Goal: Task Accomplishment & Management: Complete application form

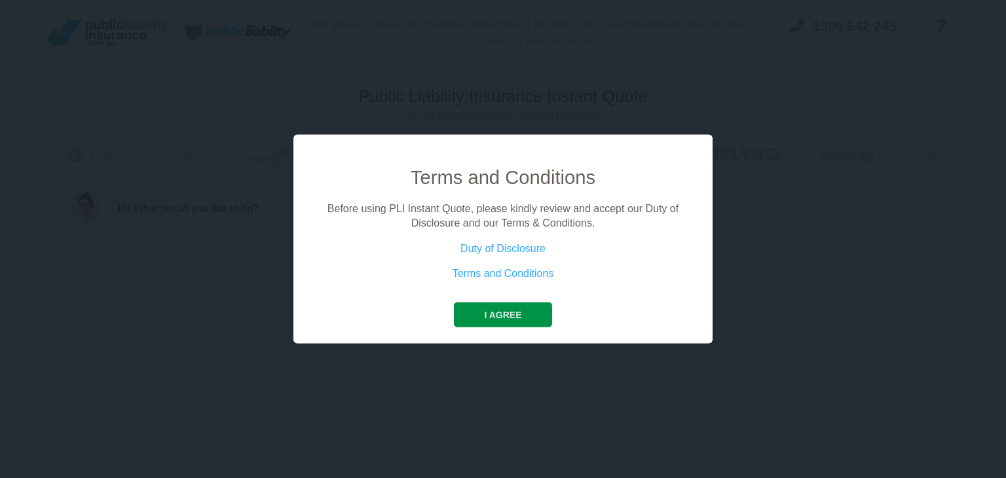
click at [504, 314] on button "I agree" at bounding box center [503, 314] width 98 height 25
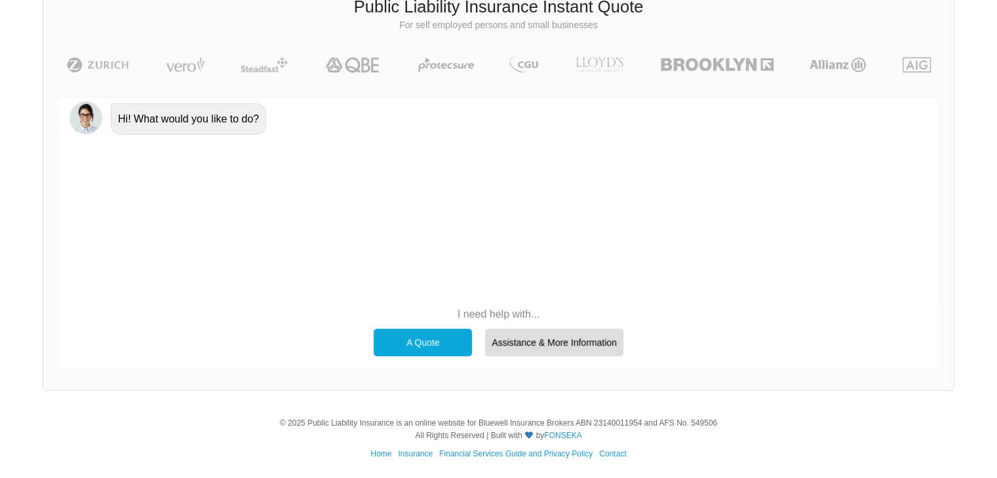
scroll to position [90, 0]
click at [420, 341] on div "A Quote" at bounding box center [422, 342] width 98 height 28
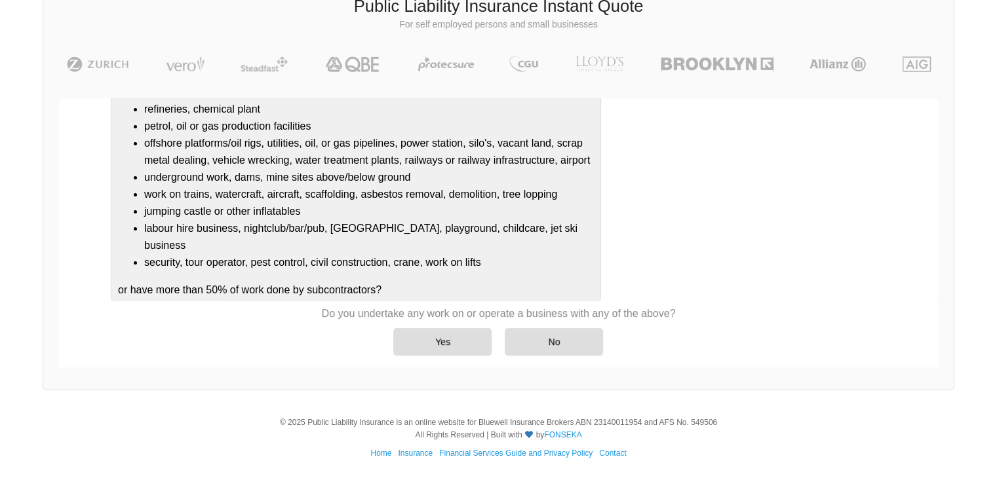
scroll to position [155, 0]
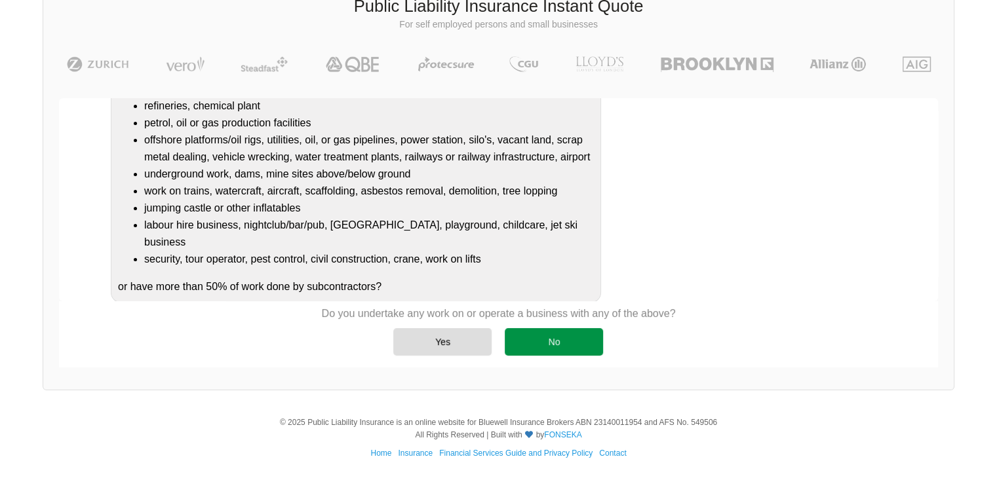
click at [563, 343] on div "No" at bounding box center [553, 342] width 98 height 28
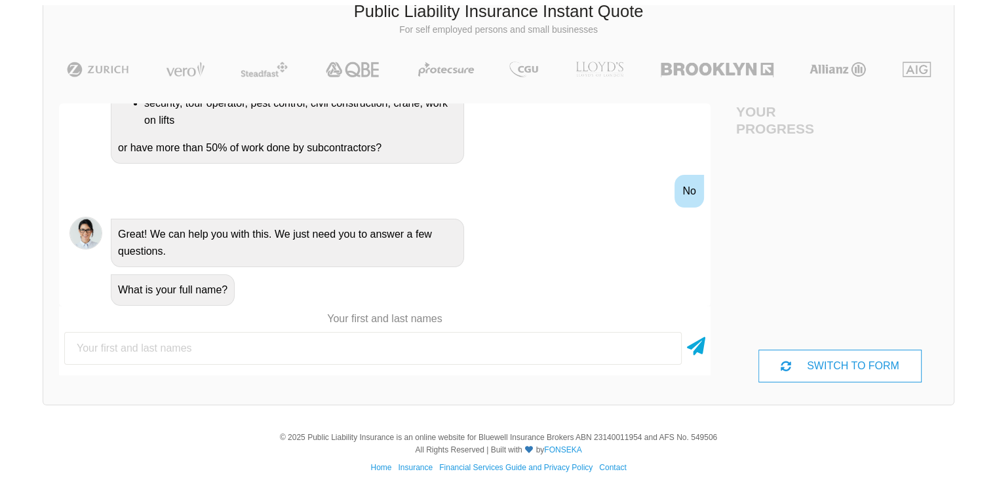
scroll to position [90, 0]
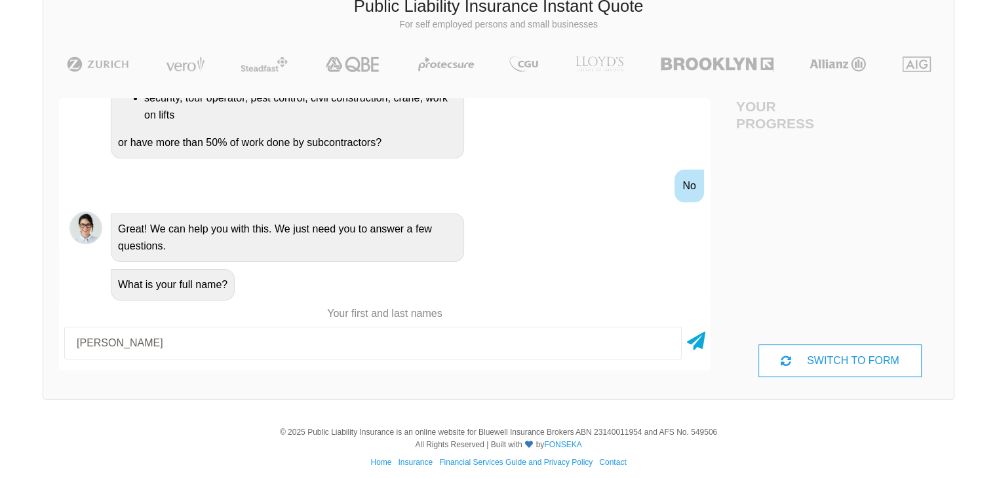
type input "[PERSON_NAME]"
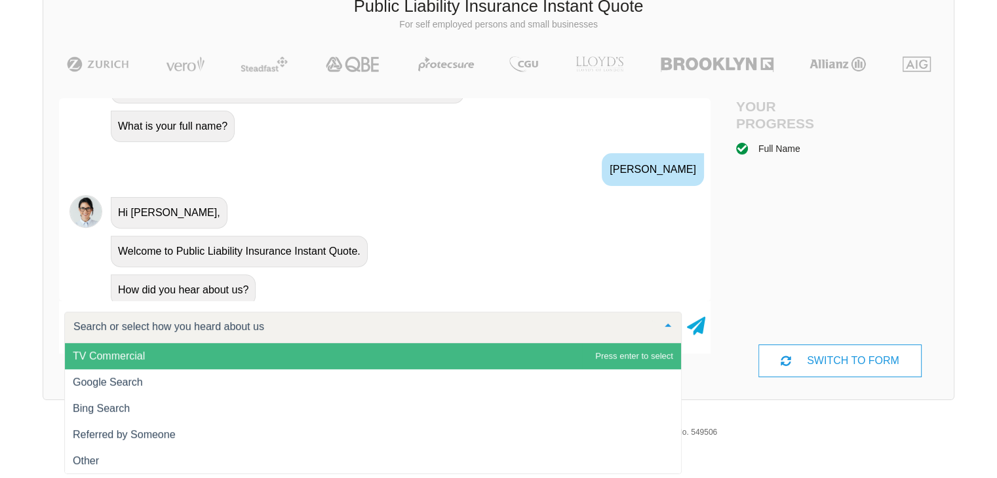
scroll to position [512, 0]
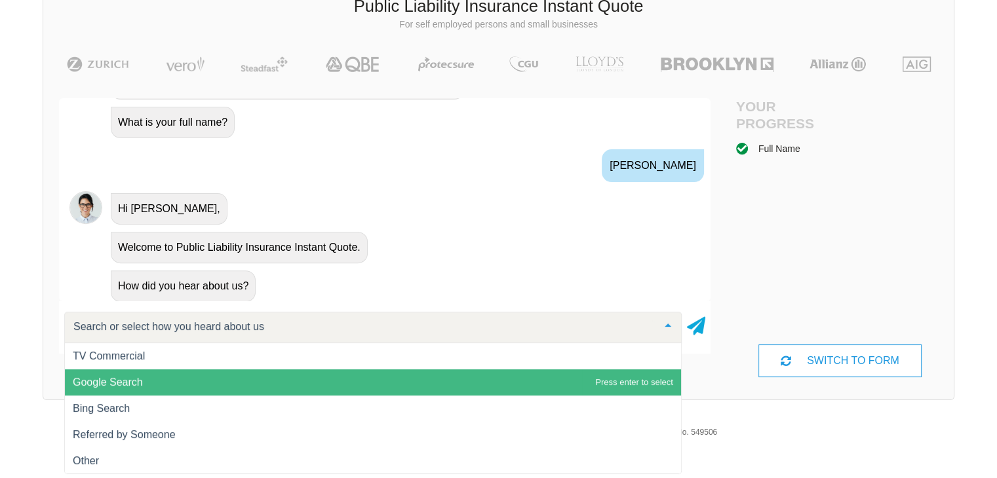
click at [162, 379] on span "Google Search" at bounding box center [373, 383] width 616 height 26
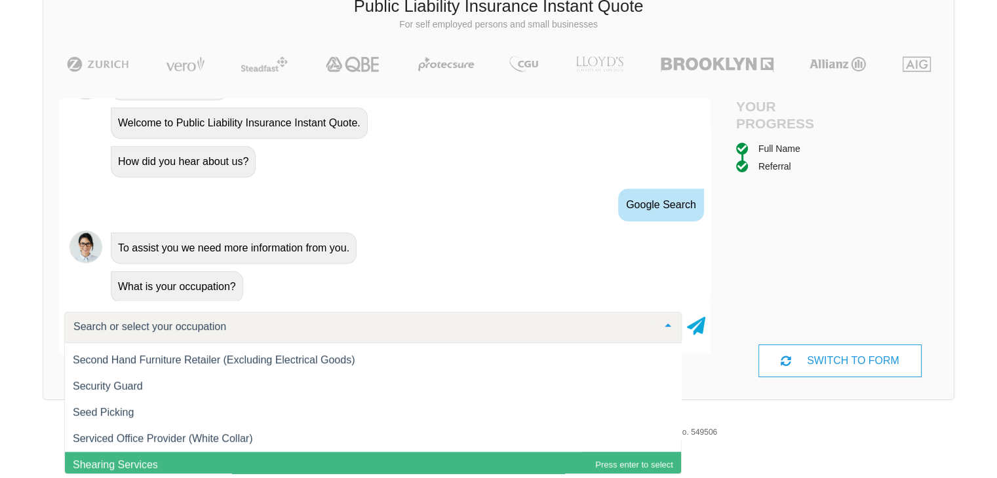
scroll to position [15856, 0]
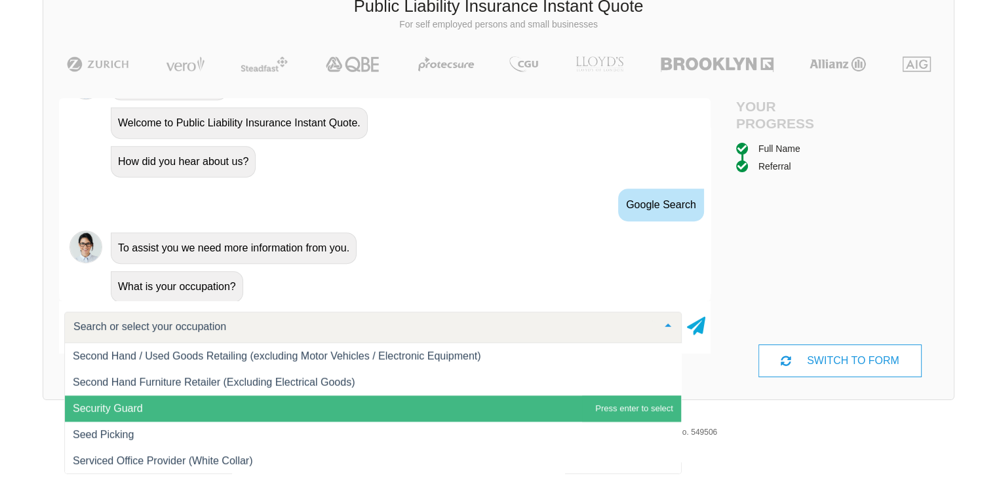
click at [177, 408] on span "Security Guard" at bounding box center [373, 409] width 616 height 26
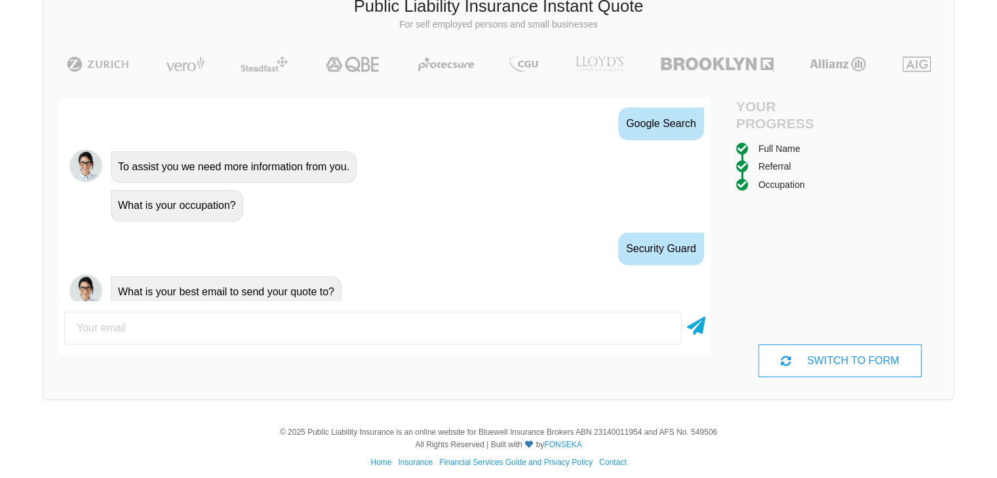
scroll to position [722, 0]
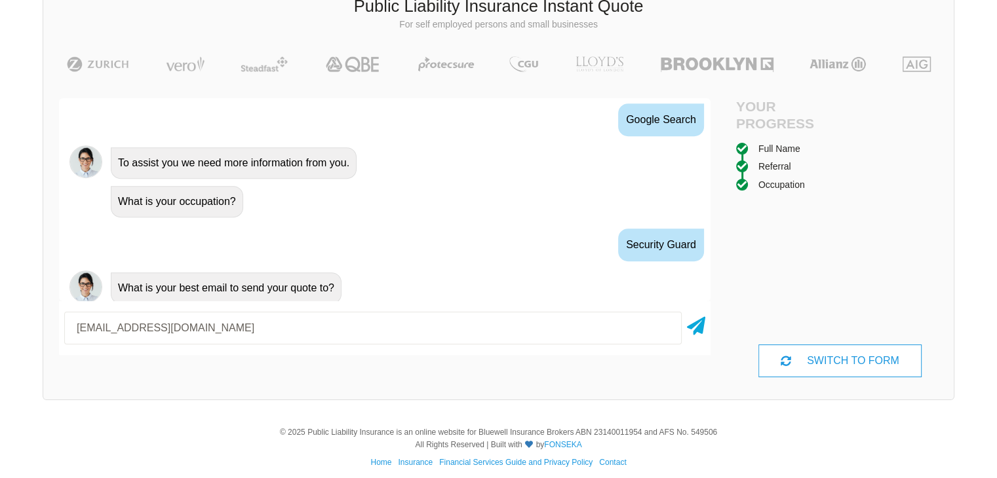
type input "[EMAIL_ADDRESS][DOMAIN_NAME]"
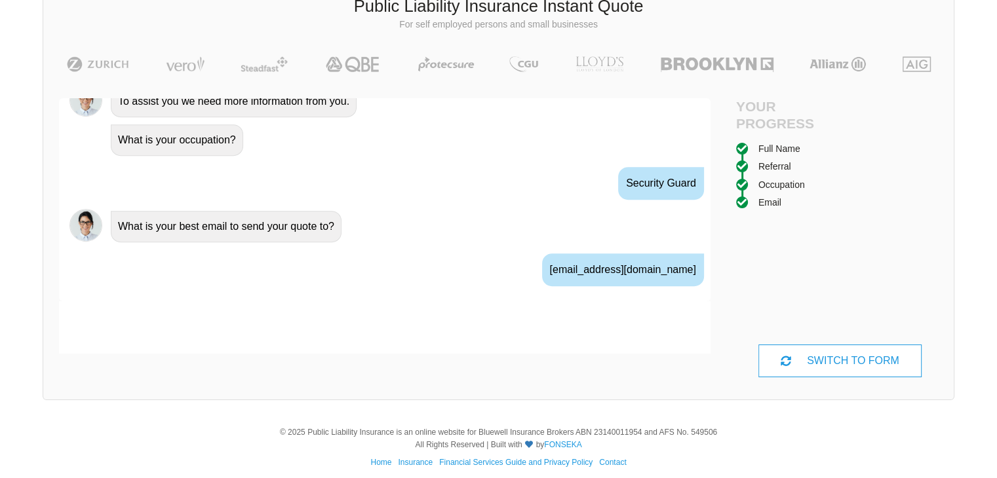
scroll to position [808, 0]
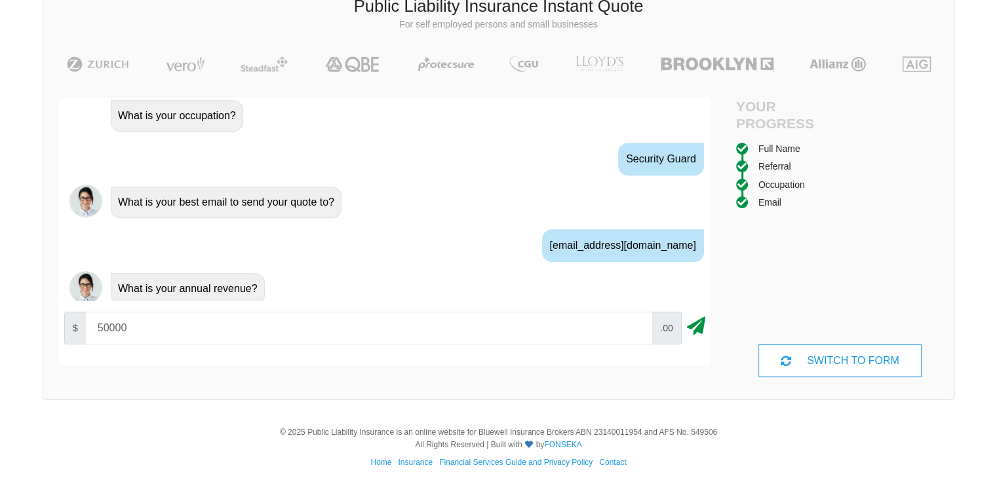
type input "50000"
click at [691, 326] on icon at bounding box center [696, 324] width 18 height 24
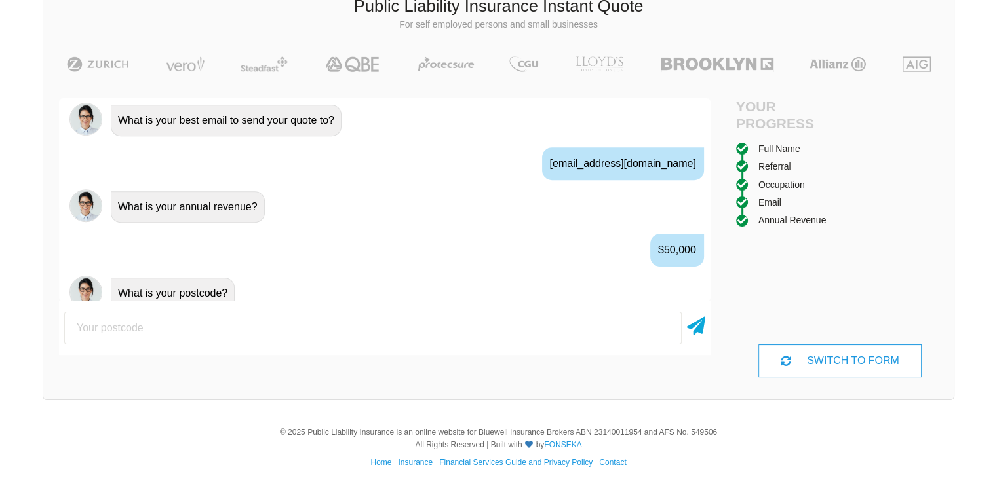
scroll to position [894, 0]
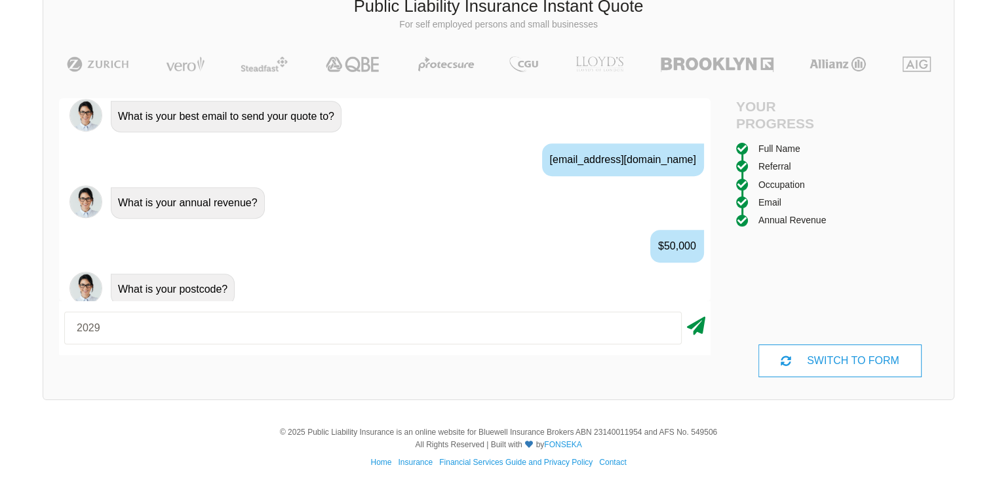
type input "2029"
click at [696, 331] on icon at bounding box center [696, 324] width 18 height 24
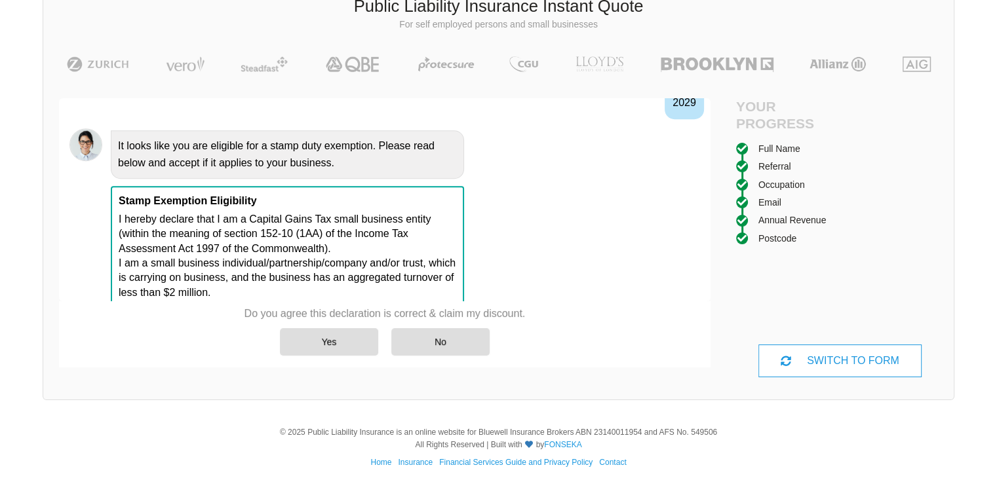
scroll to position [1124, 0]
click at [330, 339] on div "Yes" at bounding box center [329, 342] width 98 height 28
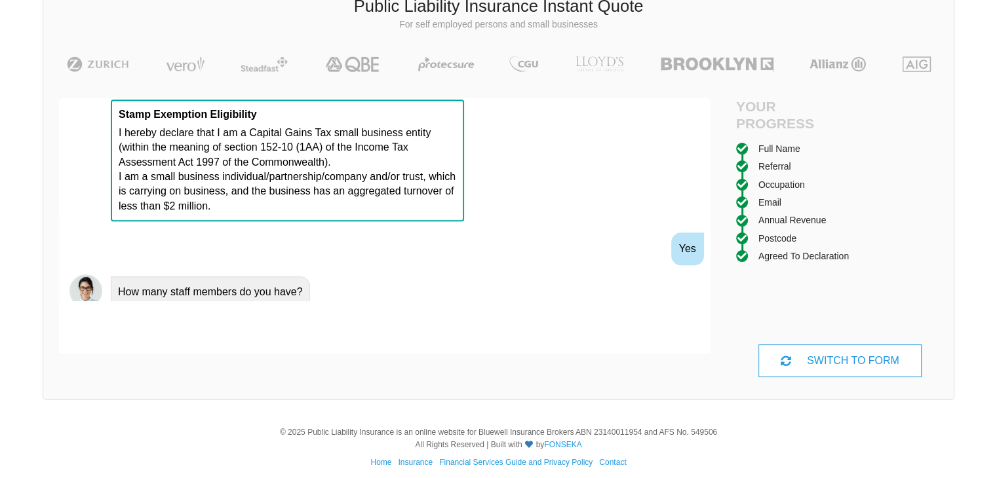
scroll to position [1211, 0]
type input "1"
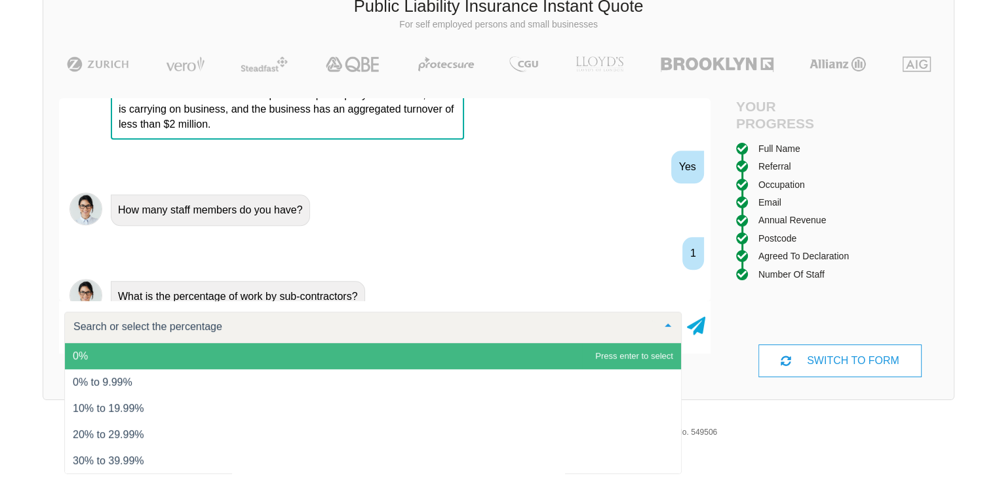
scroll to position [1296, 0]
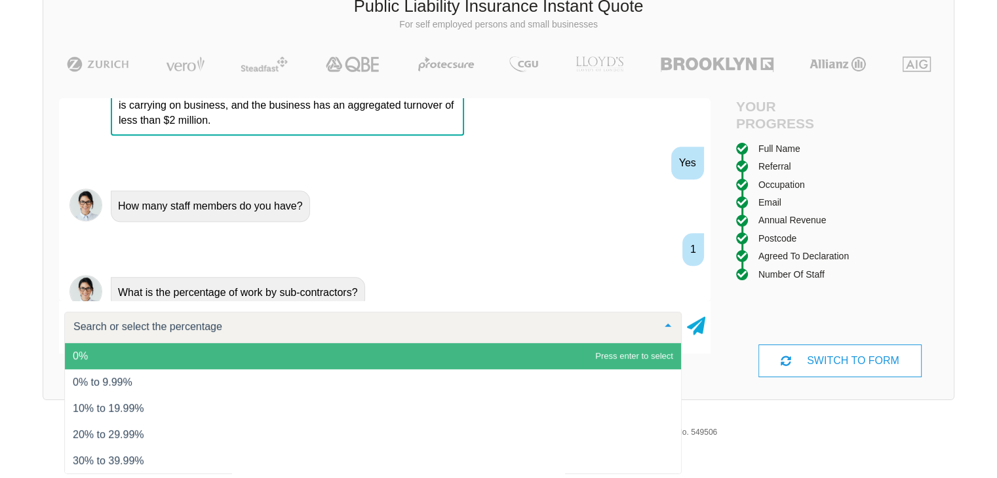
click at [171, 351] on span "0%" at bounding box center [373, 356] width 616 height 26
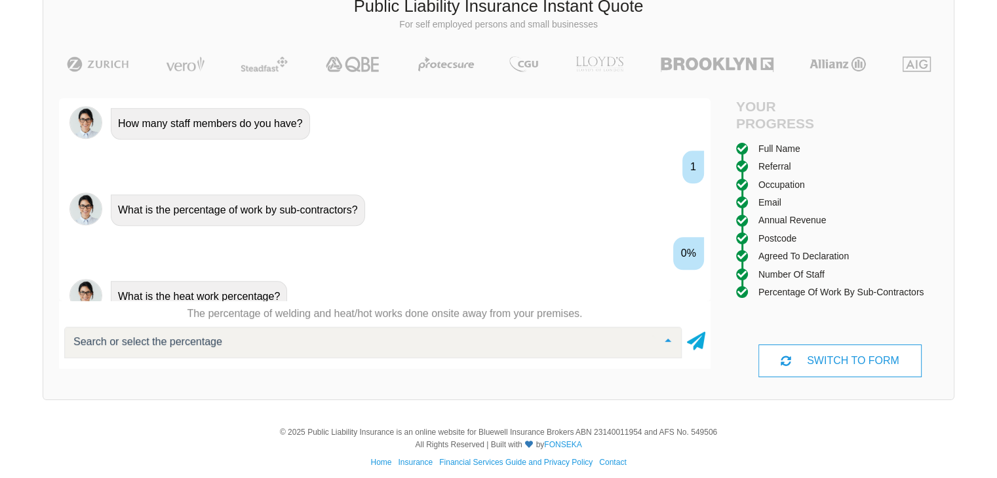
scroll to position [1382, 0]
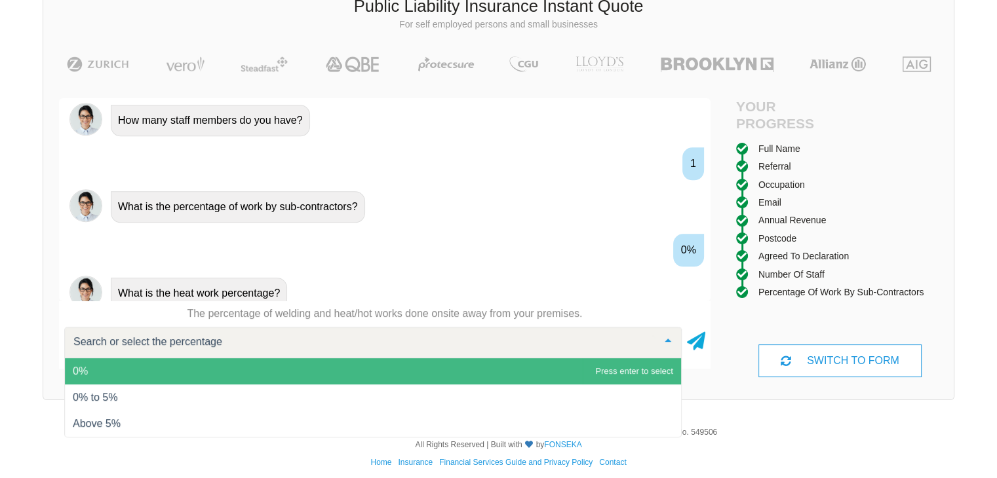
click at [118, 366] on span "0%" at bounding box center [373, 371] width 616 height 26
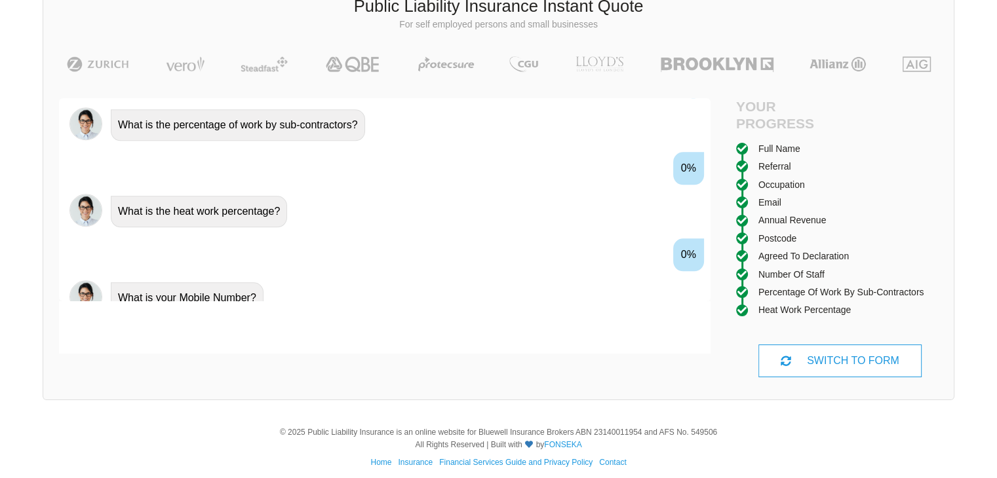
scroll to position [1468, 0]
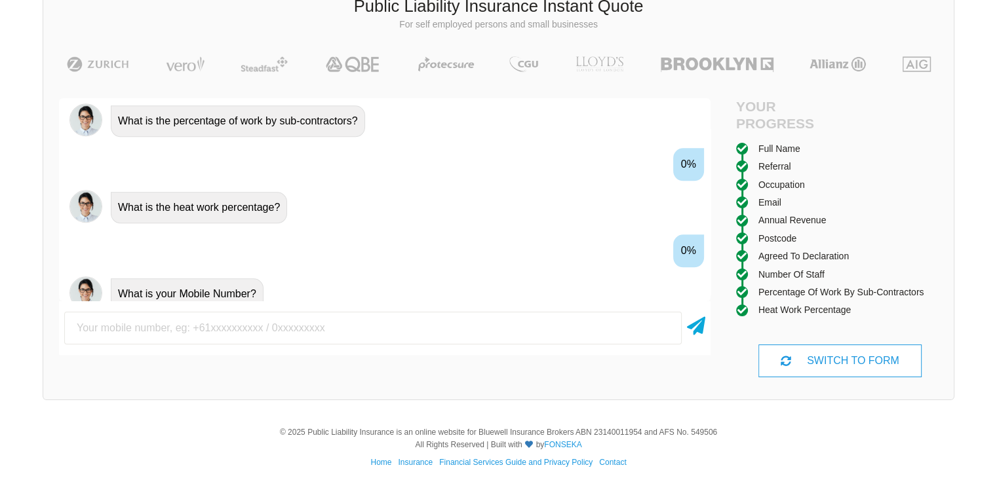
click at [179, 326] on input "text" at bounding box center [372, 328] width 617 height 33
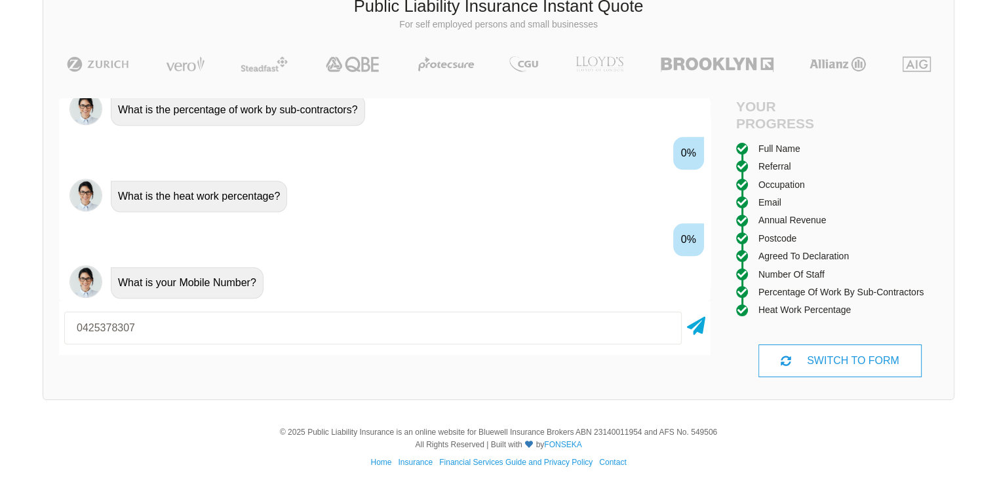
scroll to position [1481, 0]
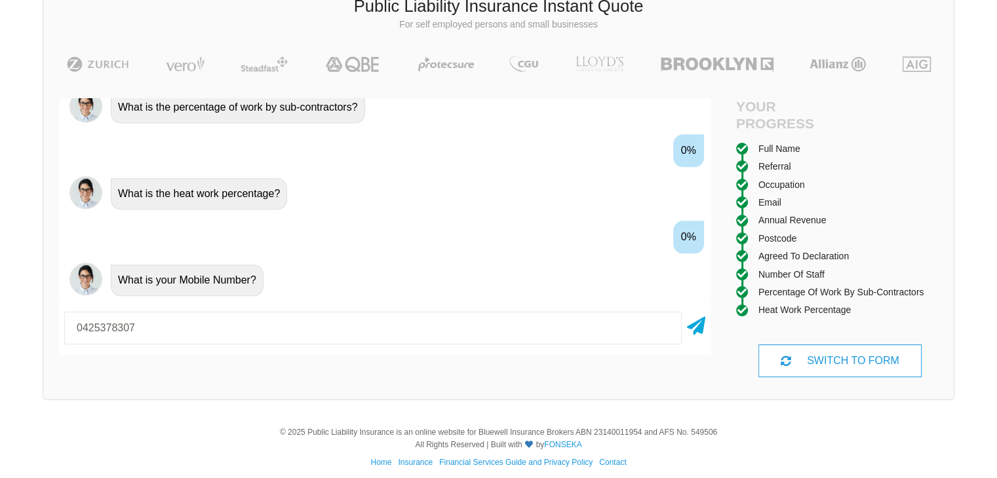
type input "0425378307"
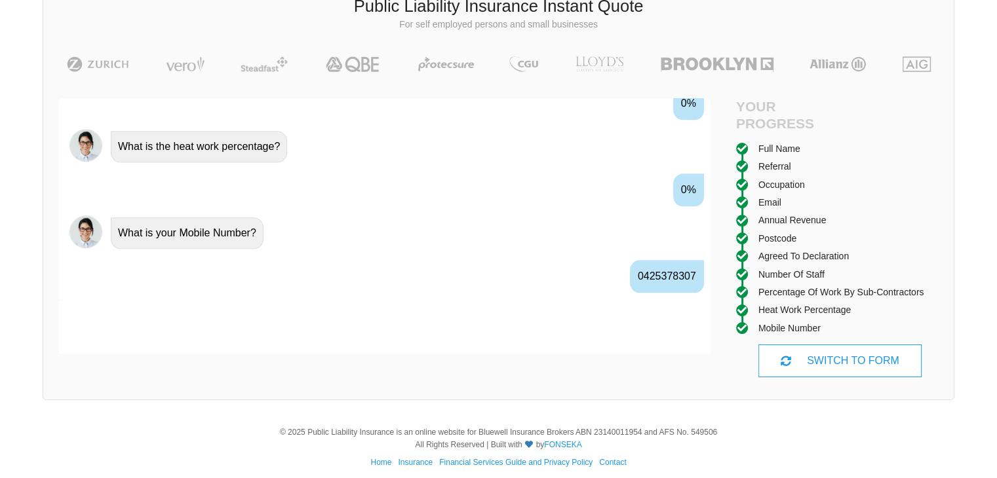
scroll to position [1553, 0]
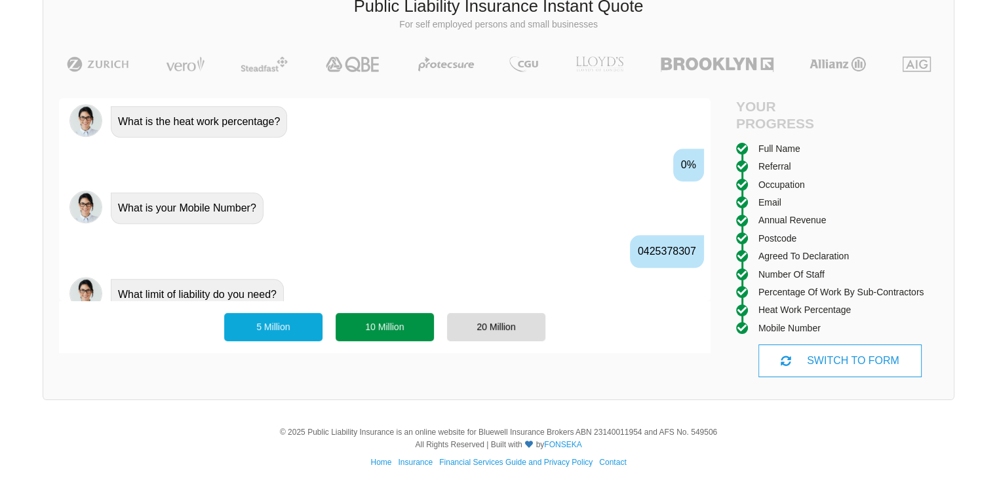
click at [390, 322] on div "10 Million" at bounding box center [384, 327] width 98 height 28
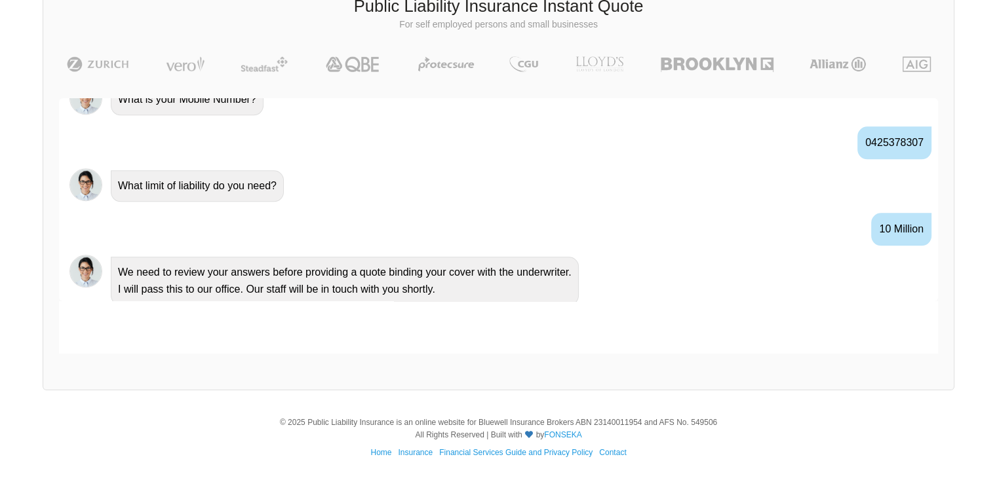
scroll to position [1593, 0]
